Goal: Task Accomplishment & Management: Use online tool/utility

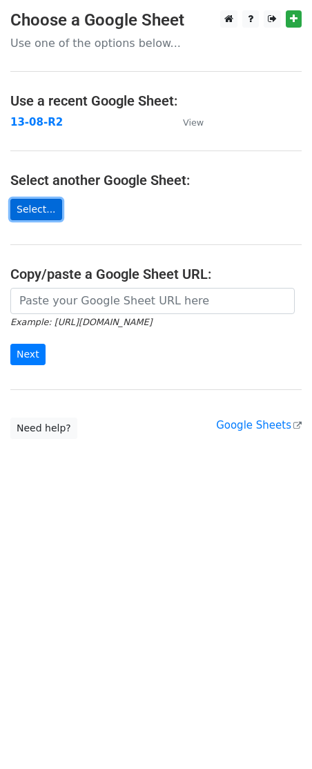
click at [29, 218] on link "Select..." at bounding box center [36, 209] width 52 height 21
click at [52, 203] on link "Select..." at bounding box center [36, 209] width 52 height 21
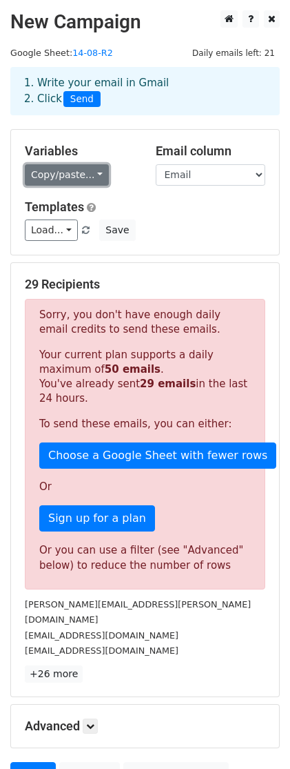
click at [65, 171] on link "Copy/paste..." at bounding box center [67, 174] width 84 height 21
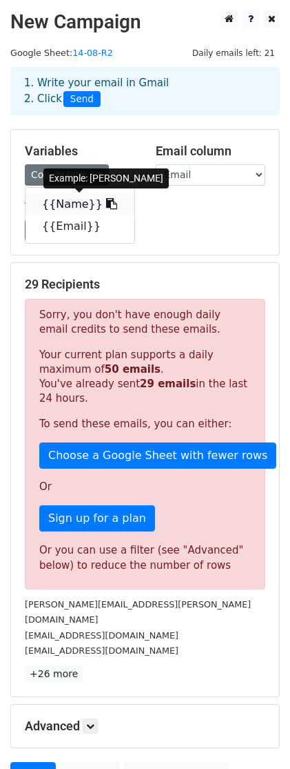
click at [70, 212] on link "{{Name}}" at bounding box center [80, 204] width 109 height 22
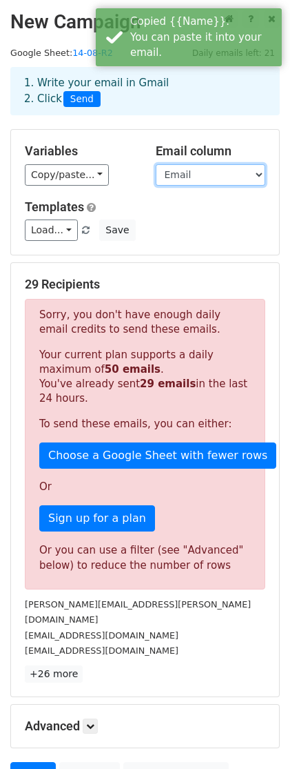
click at [210, 178] on select "Name Email" at bounding box center [211, 174] width 110 height 21
click at [156, 164] on select "Name Email" at bounding box center [211, 174] width 110 height 21
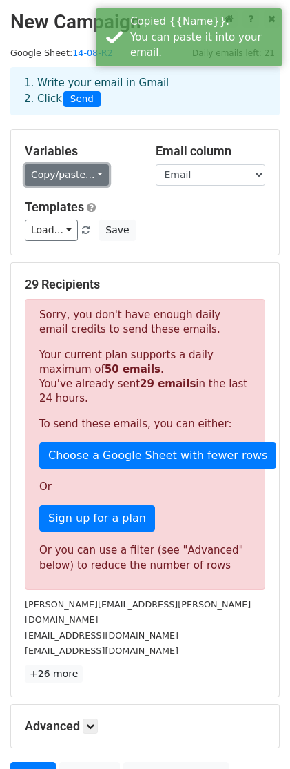
click at [48, 184] on link "Copy/paste..." at bounding box center [67, 174] width 84 height 21
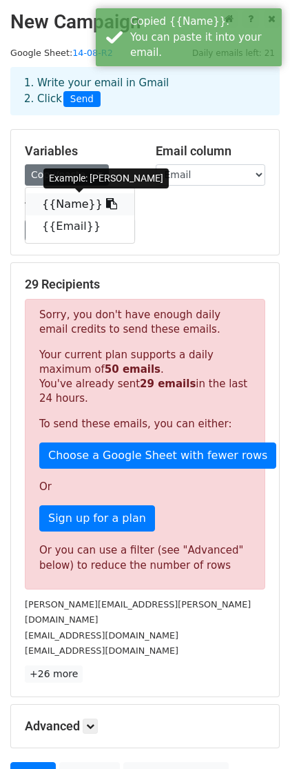
click at [62, 204] on link "{{Name}}" at bounding box center [80, 204] width 109 height 22
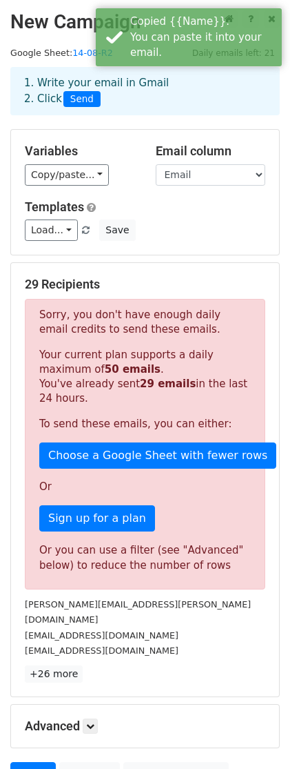
scroll to position [126, 0]
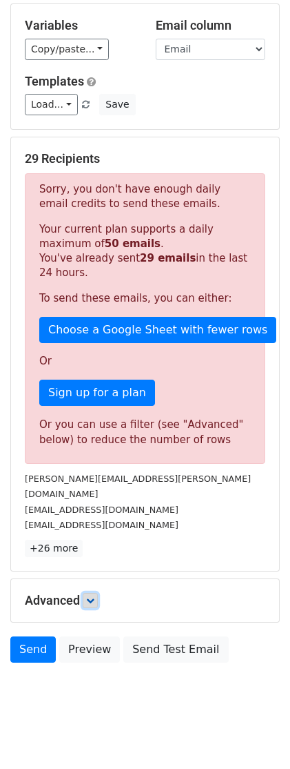
click at [94, 596] on icon at bounding box center [90, 600] width 8 height 8
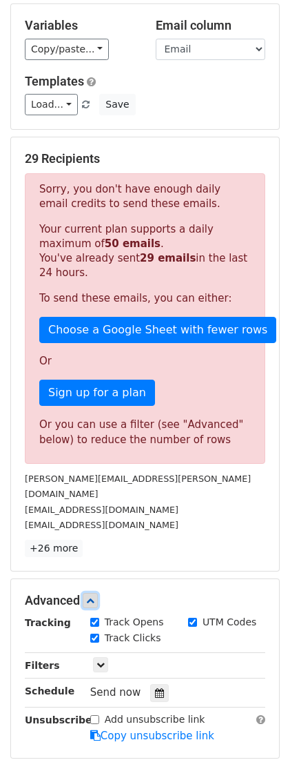
click at [95, 596] on icon at bounding box center [90, 600] width 8 height 8
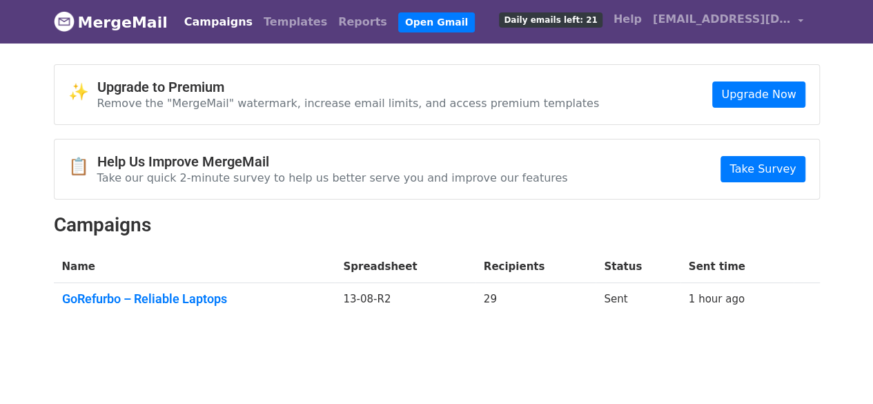
click at [190, 293] on link "GoRefurbo – Reliable Laptops" at bounding box center [194, 298] width 265 height 15
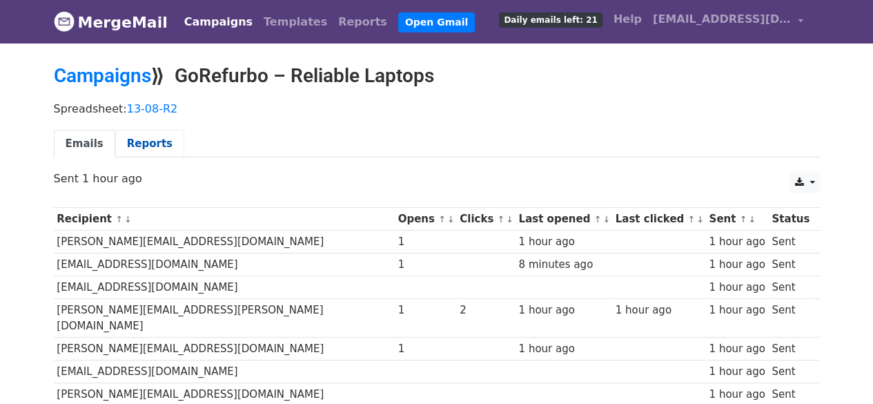
click at [127, 140] on link "Reports" at bounding box center [149, 144] width 69 height 28
